Goal: Answer question/provide support: Share knowledge or assist other users

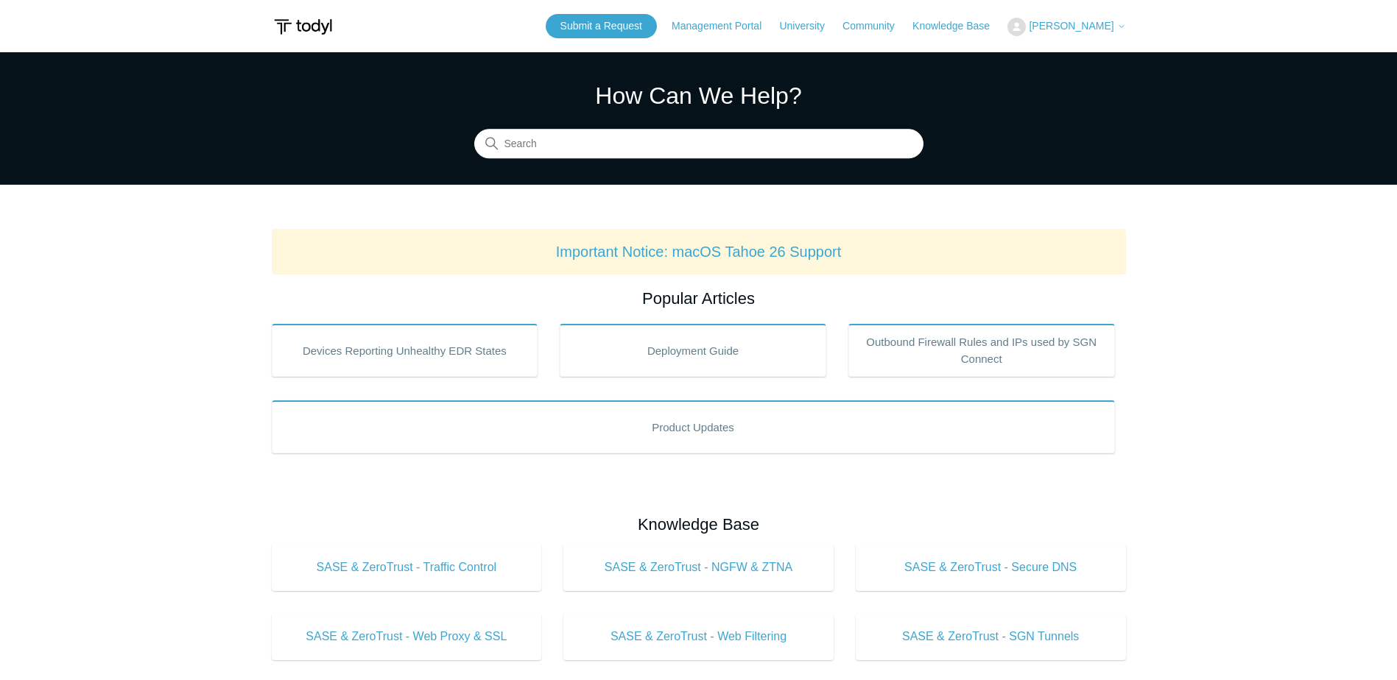
click at [1066, 27] on span "[PERSON_NAME]" at bounding box center [1071, 26] width 85 height 12
click at [1075, 56] on link "My Support Requests" at bounding box center [1080, 58] width 144 height 26
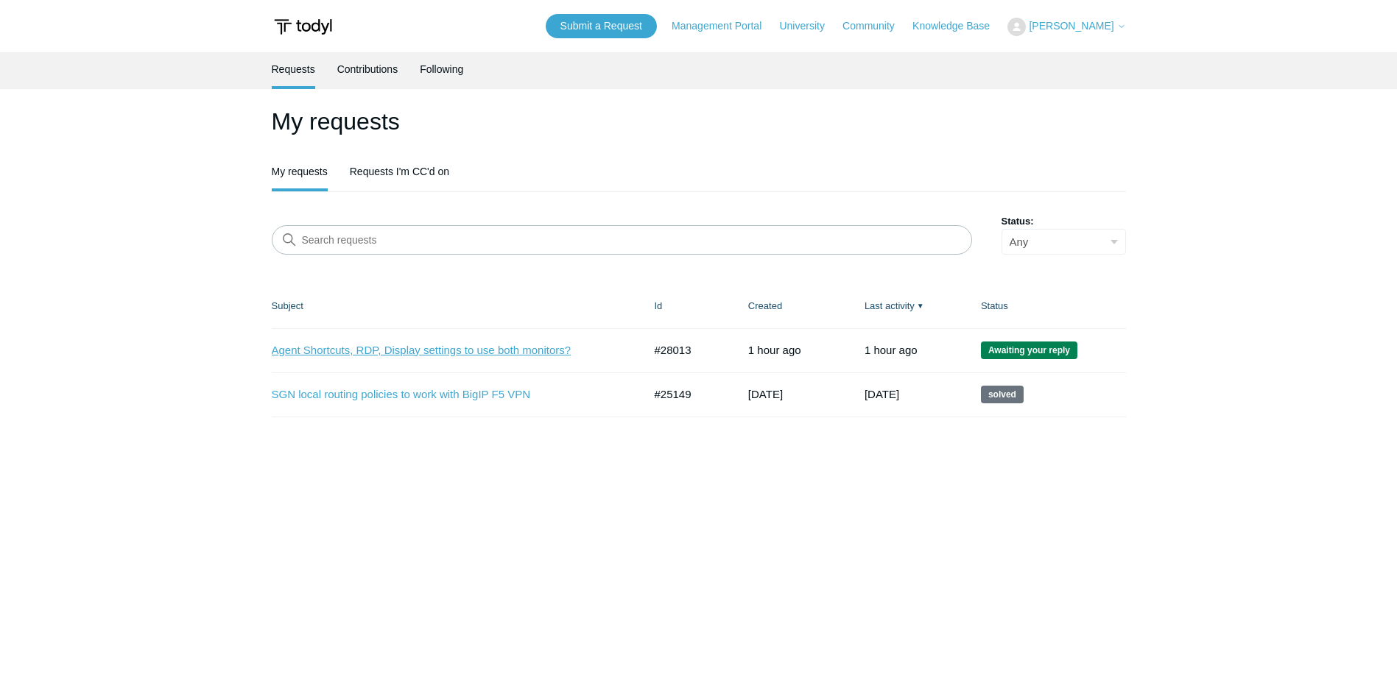
click at [479, 348] on link "Agent Shortcuts, RDP, Display settings to use both monitors?" at bounding box center [447, 350] width 350 height 17
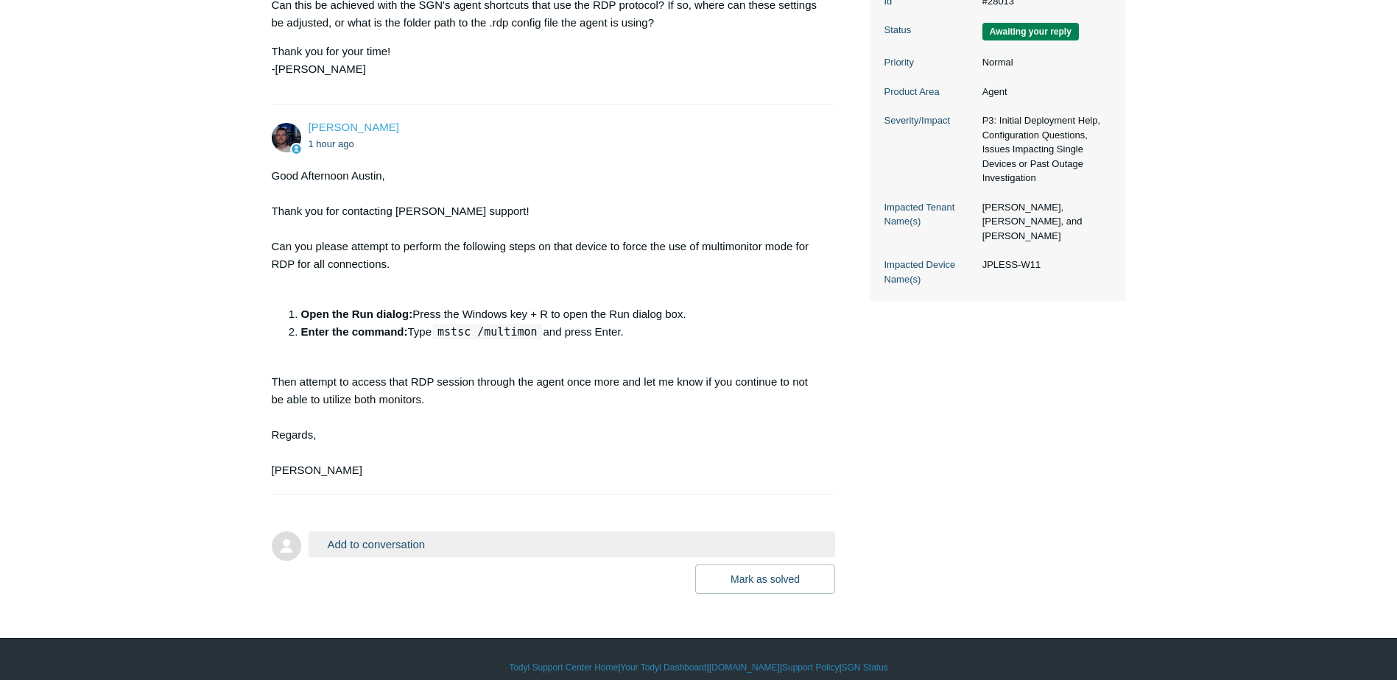
scroll to position [417, 0]
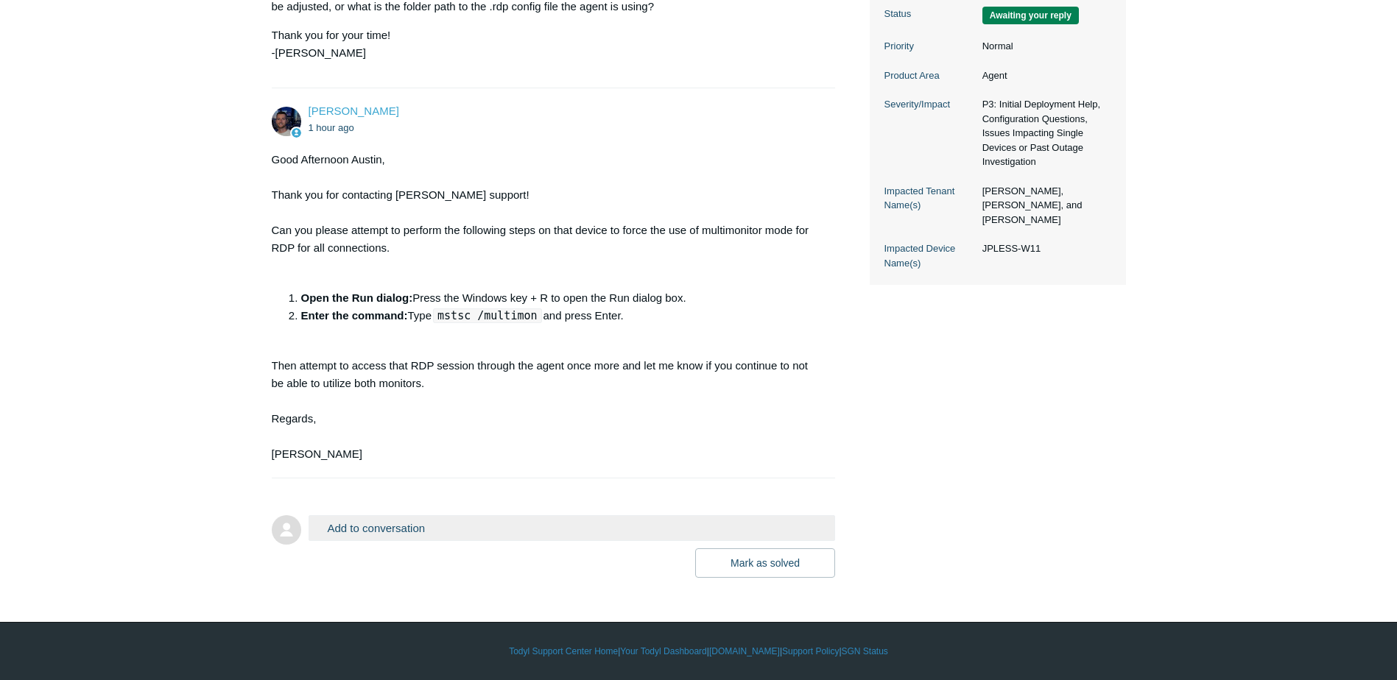
click at [392, 527] on button "Add to conversation" at bounding box center [572, 528] width 527 height 26
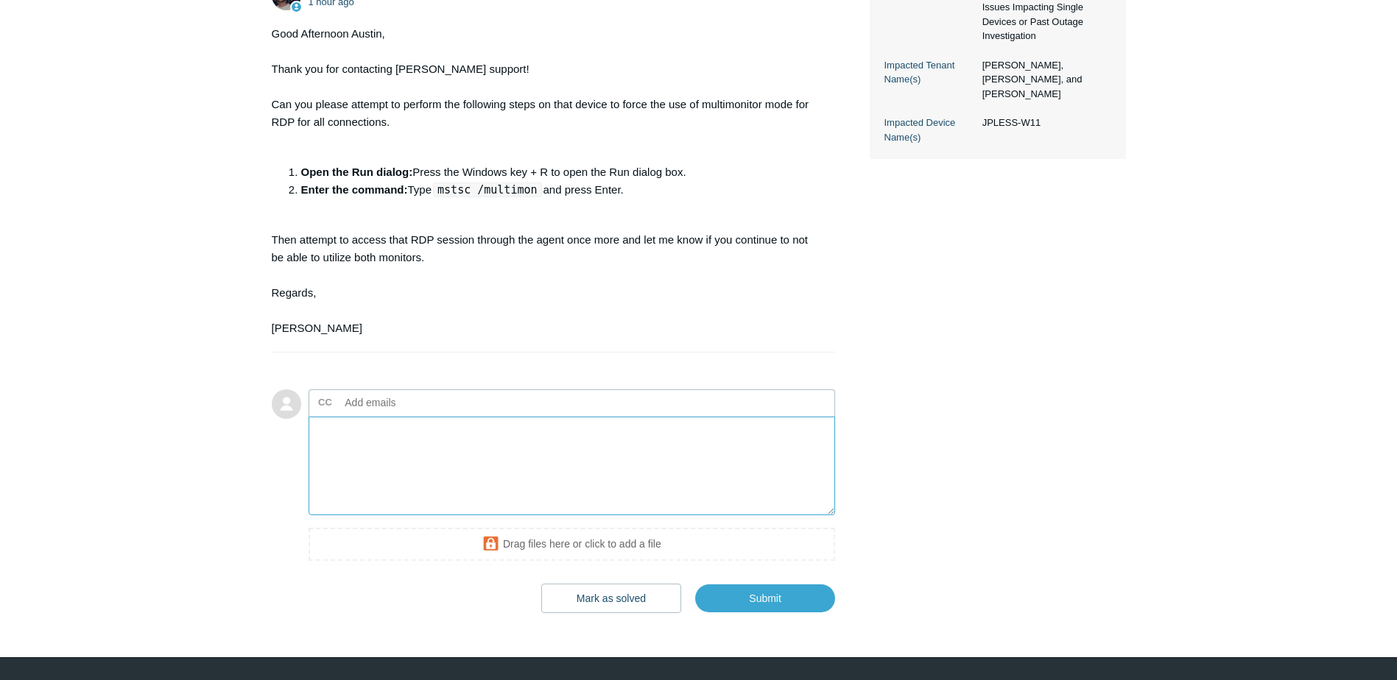
scroll to position [564, 0]
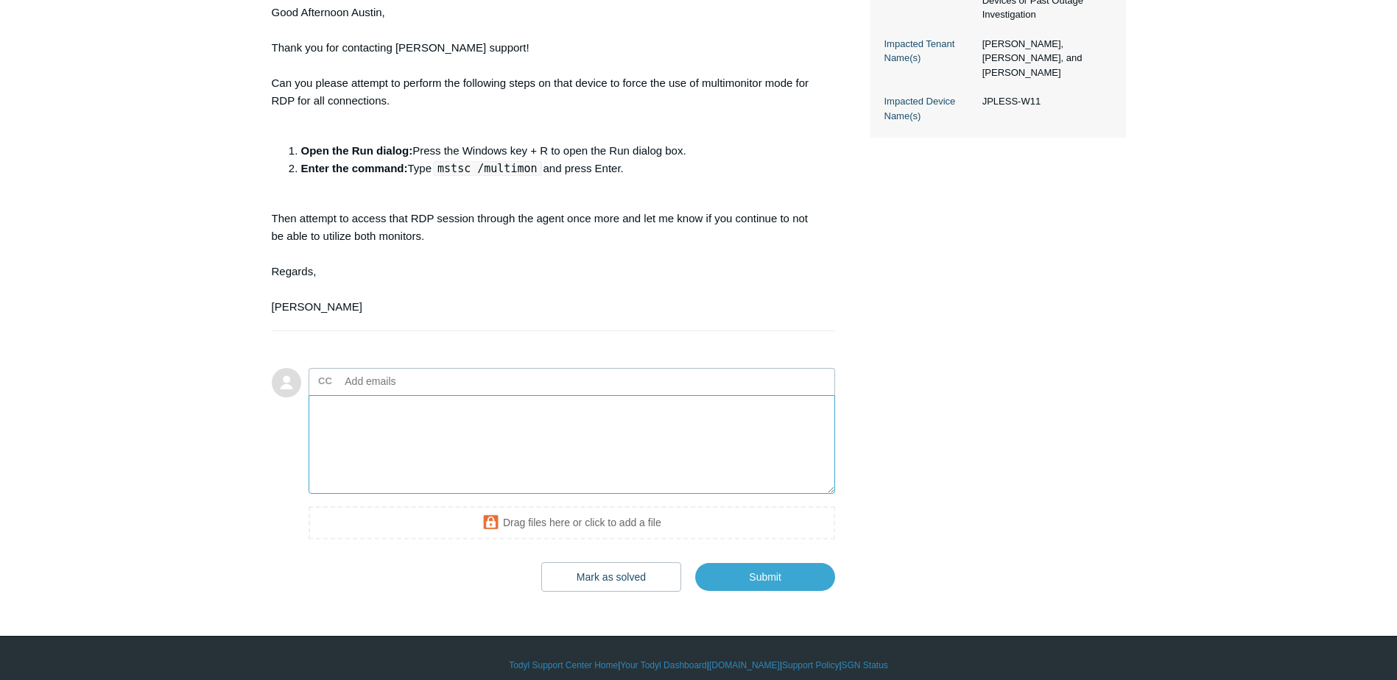
click at [437, 426] on textarea "Add your reply" at bounding box center [572, 444] width 527 height 99
click at [702, 429] on textarea "[PERSON_NAME], That worked! I appreciate you. Will add this to the stash of imp…" at bounding box center [572, 444] width 527 height 99
click at [464, 434] on textarea "[PERSON_NAME], That worked! I appreciate you. Will add this to the stash of imp…" at bounding box center [572, 444] width 527 height 99
drag, startPoint x: 708, startPoint y: 440, endPoint x: 459, endPoint y: 436, distance: 248.9
click at [459, 436] on textarea "[PERSON_NAME], That worked! I appreciate you. Will add this to the stash of imp…" at bounding box center [572, 444] width 527 height 99
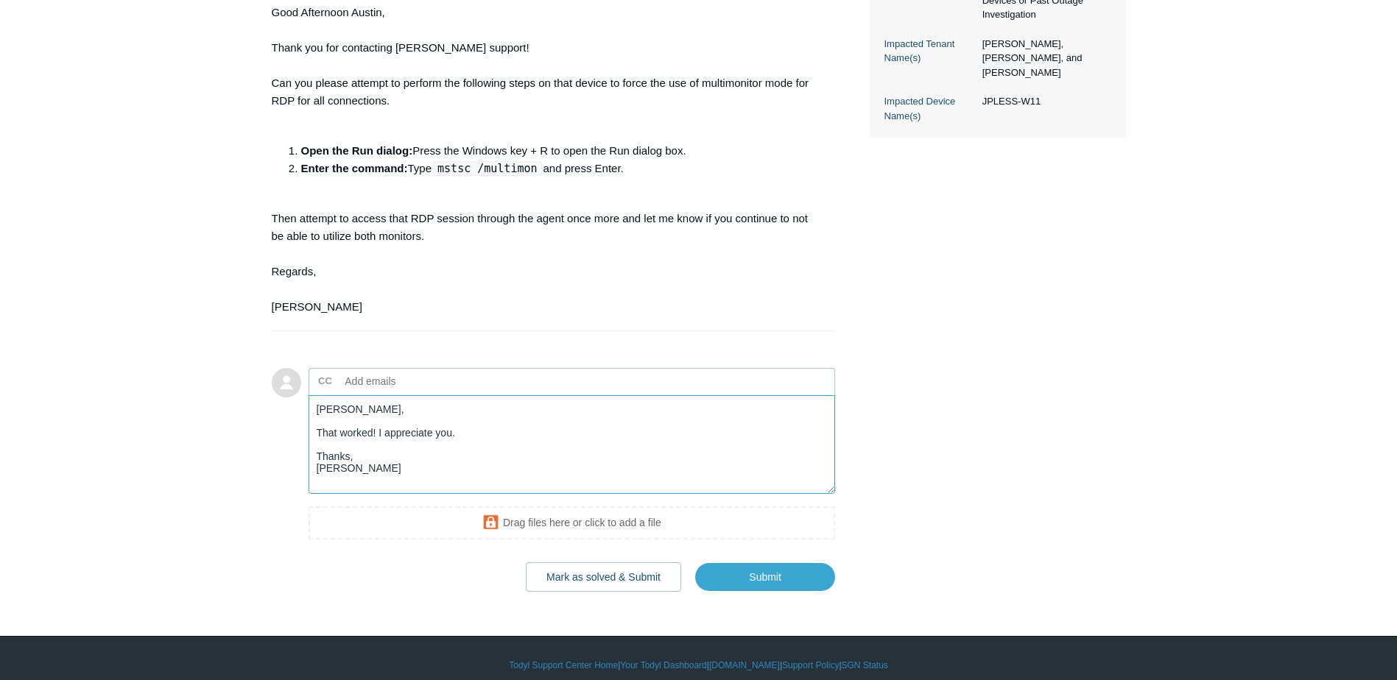
type textarea "[PERSON_NAME], That worked! I appreciate you. Thanks, [PERSON_NAME]"
drag, startPoint x: 444, startPoint y: 170, endPoint x: 534, endPoint y: 170, distance: 89.8
click at [534, 170] on code "mstsc /multimon" at bounding box center [487, 168] width 108 height 15
copy code "mstsc /multimon"
drag, startPoint x: 535, startPoint y: 194, endPoint x: 534, endPoint y: 177, distance: 17.0
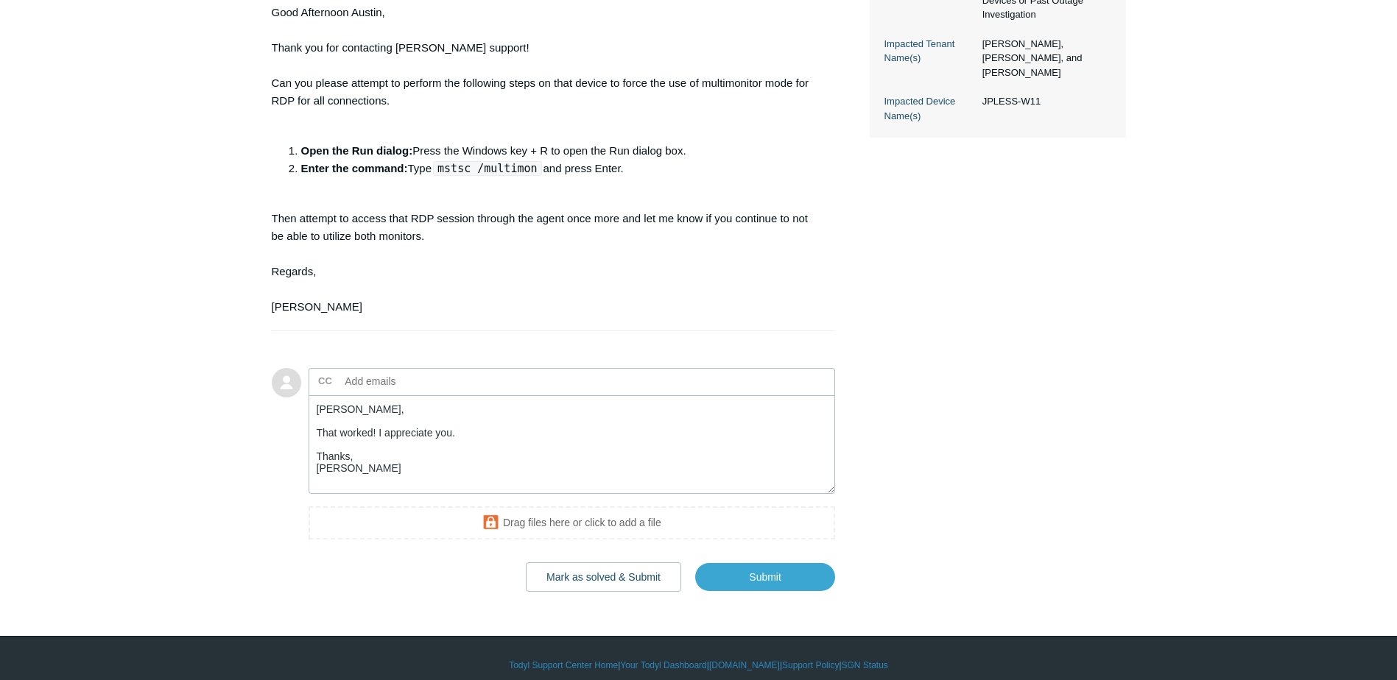
click at [535, 194] on div "Good Afternoon [PERSON_NAME], Thank you for contacting [PERSON_NAME] support! C…" at bounding box center [546, 160] width 549 height 312
drag, startPoint x: 534, startPoint y: 169, endPoint x: 429, endPoint y: 169, distance: 104.6
click at [429, 169] on li "Enter the command: Type mstsc /multimon and press Enter." at bounding box center [561, 169] width 520 height 18
drag, startPoint x: 429, startPoint y: 169, endPoint x: 506, endPoint y: 190, distance: 79.3
click at [506, 190] on div "Good Afternoon [PERSON_NAME], Thank you for contacting [PERSON_NAME] support! C…" at bounding box center [546, 160] width 549 height 312
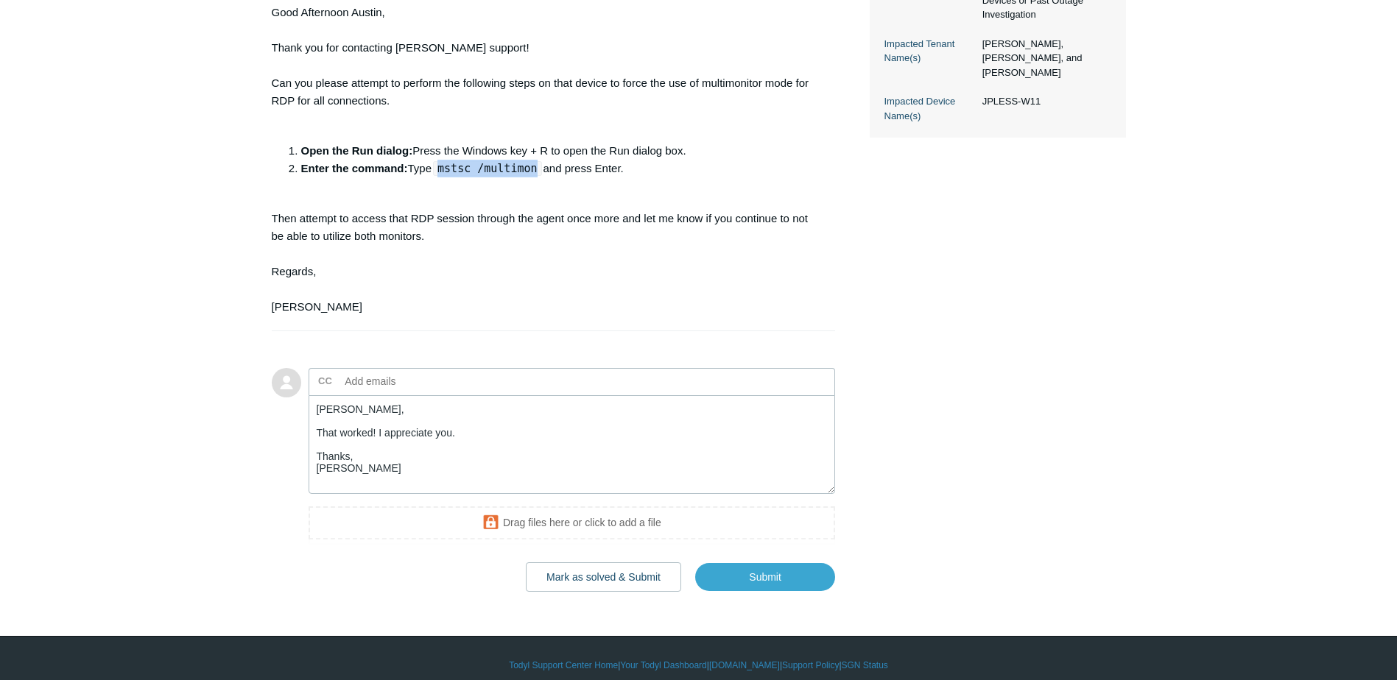
drag, startPoint x: 533, startPoint y: 171, endPoint x: 443, endPoint y: 172, distance: 89.8
click at [443, 172] on code "mstsc /multimon" at bounding box center [487, 168] width 108 height 15
copy code "mstsc /multimon"
click at [919, 376] on div "[PERSON_NAME] 1 hour ago Client user states desire to use both monitors while c…" at bounding box center [699, 138] width 854 height 908
drag, startPoint x: 535, startPoint y: 169, endPoint x: 444, endPoint y: 166, distance: 91.4
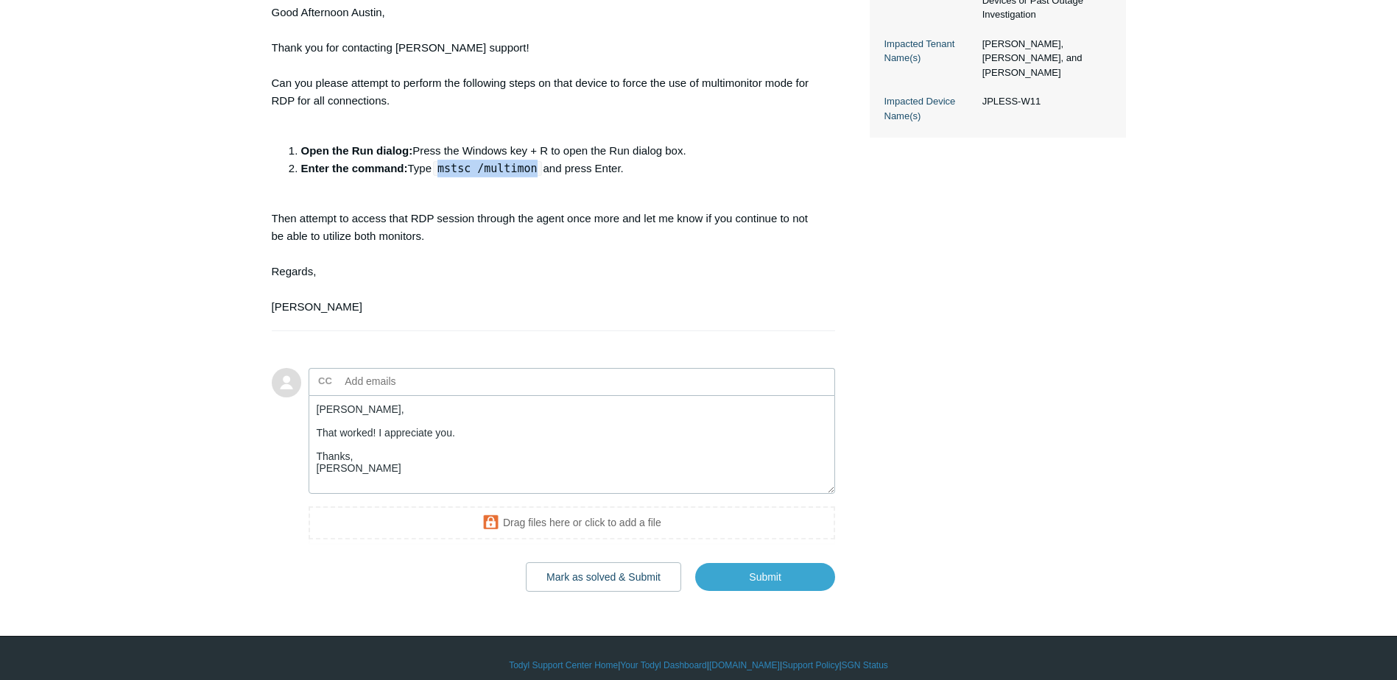
click at [444, 166] on code "mstsc /multimon" at bounding box center [487, 168] width 108 height 15
copy code "mstsc /multimon"
drag, startPoint x: 596, startPoint y: 244, endPoint x: 587, endPoint y: 241, distance: 9.3
click at [596, 244] on div "Good Afternoon [PERSON_NAME], Thank you for contacting [PERSON_NAME] support! C…" at bounding box center [546, 160] width 549 height 312
drag, startPoint x: 535, startPoint y: 169, endPoint x: 445, endPoint y: 165, distance: 89.9
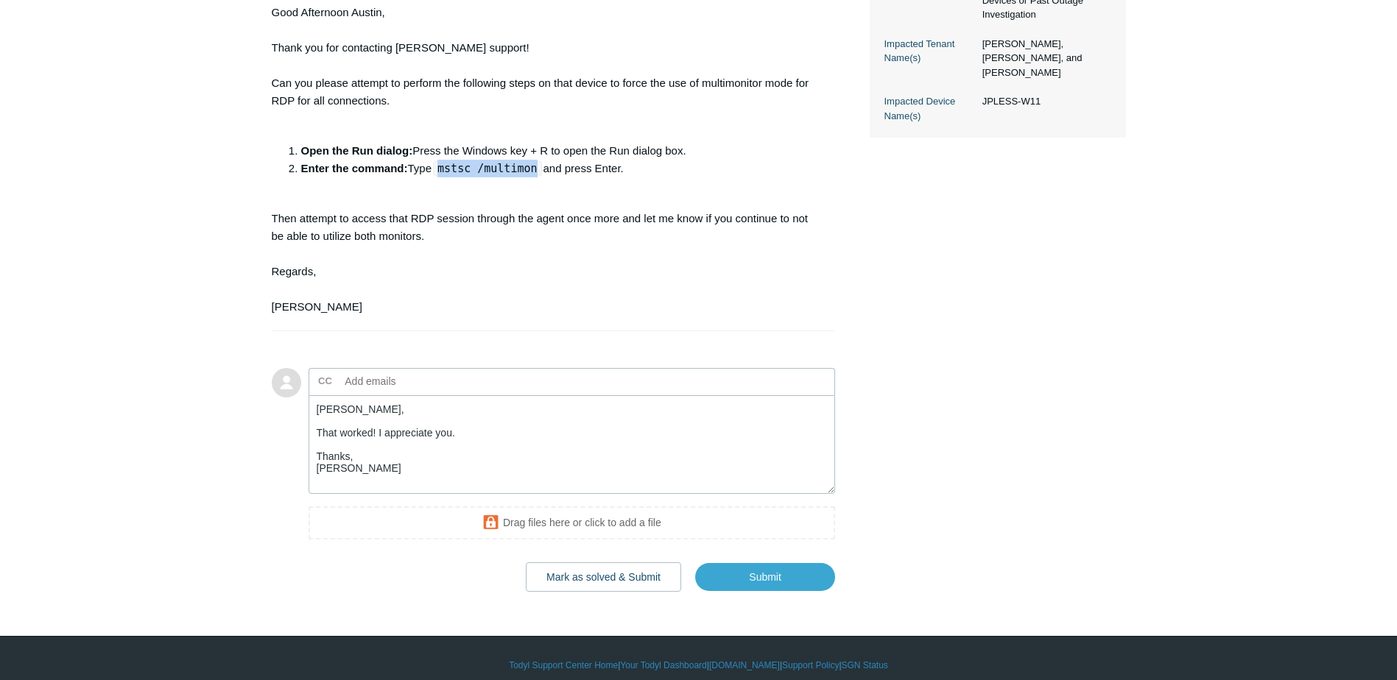
click at [445, 165] on code "mstsc /multimon" at bounding box center [487, 168] width 108 height 15
copy code "mstsc /multimon"
click at [594, 579] on button "Mark as solved & Submit" at bounding box center [603, 577] width 155 height 29
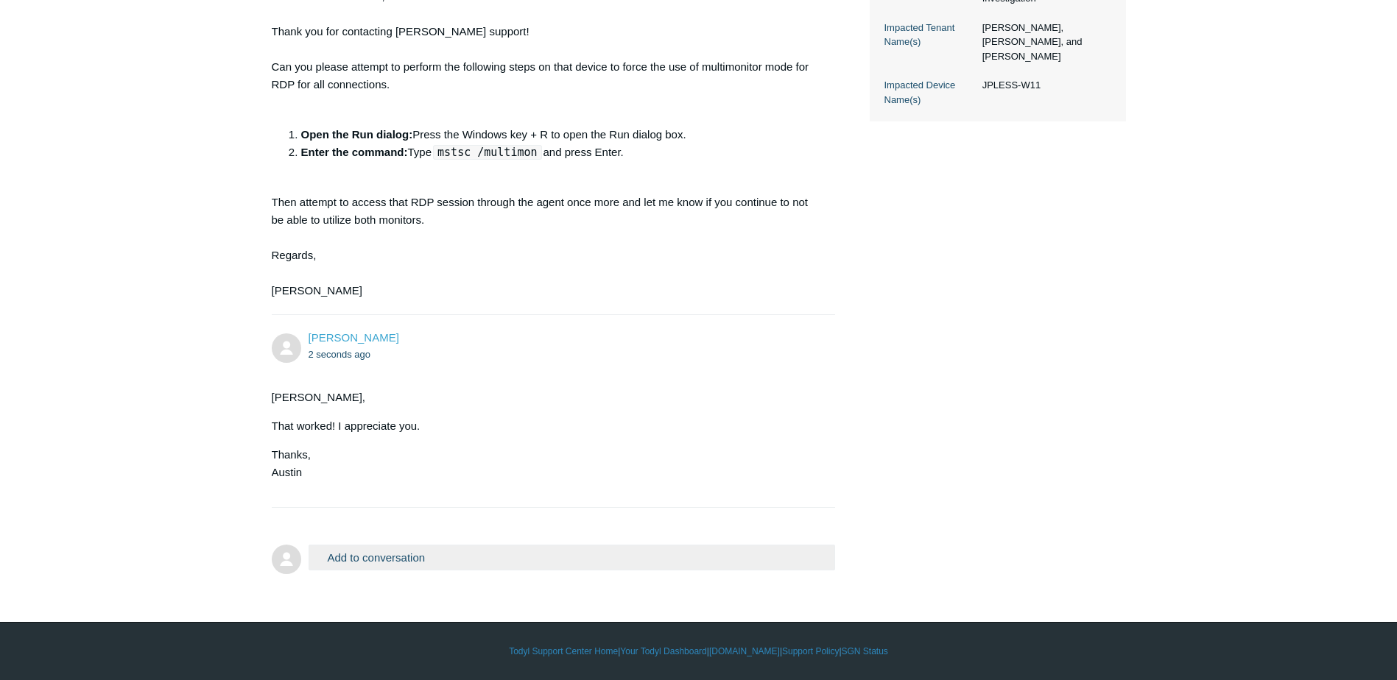
scroll to position [433, 0]
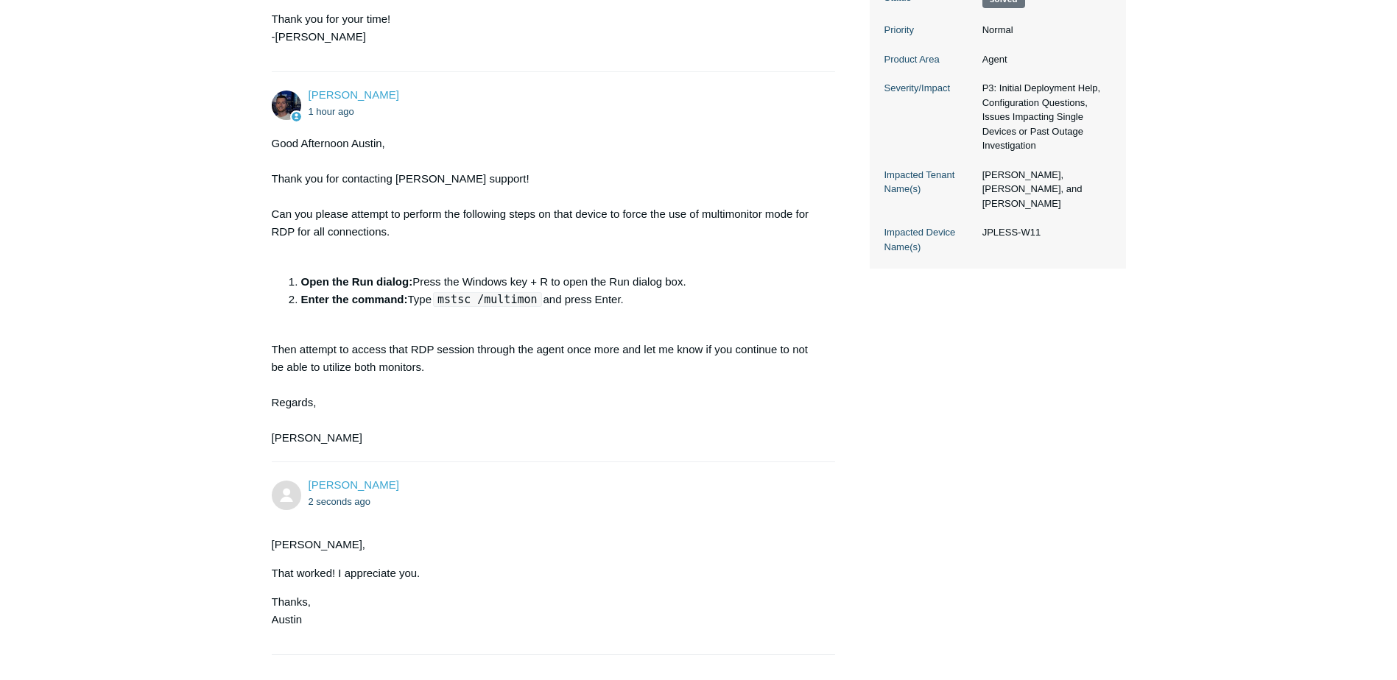
drag, startPoint x: 289, startPoint y: 280, endPoint x: 643, endPoint y: 307, distance: 355.2
click at [643, 307] on ol "Open the Run dialog: Press the Windows key + R to open the Run dialog box. Ente…" at bounding box center [553, 290] width 535 height 35
copy ol "Open the Run dialog: Press the Windows key + R to open the Run dialog box. Ente…"
